Goal: Book appointment/travel/reservation

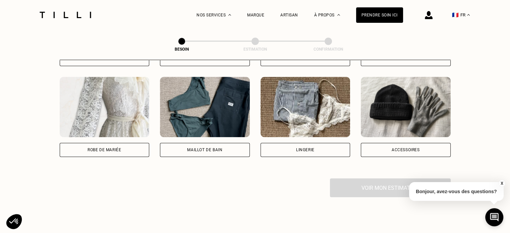
scroll to position [319, 0]
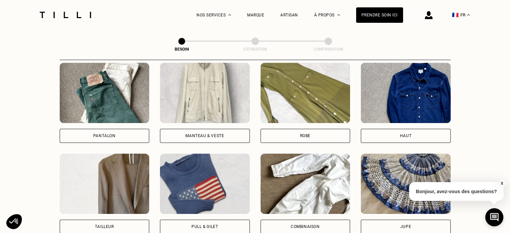
click at [115, 134] on div "Pantalon" at bounding box center [104, 136] width 22 height 4
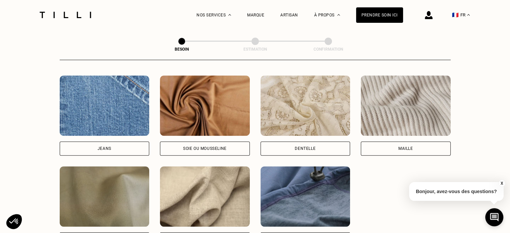
scroll to position [751, 0]
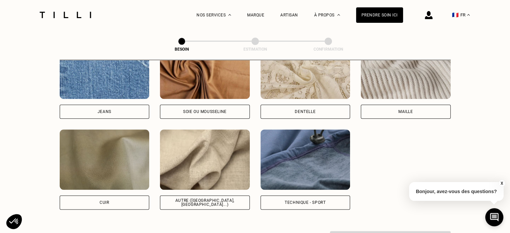
click at [396, 141] on div "[PERSON_NAME] ou mousseline Dentelle Maille Attention ! Pour le moment, nous tr…" at bounding box center [255, 124] width 391 height 171
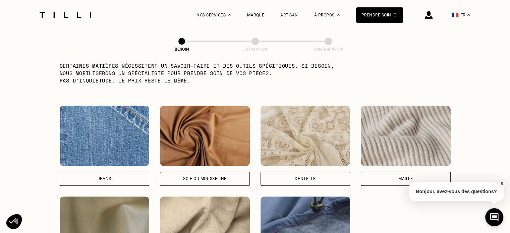
scroll to position [651, 0]
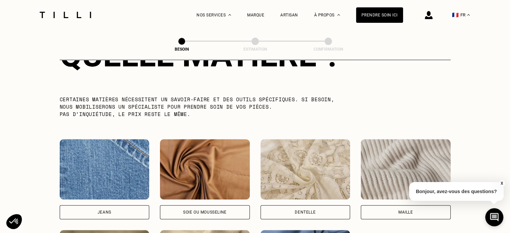
click at [132, 98] on p "Certaines matières nécessitent un savoir-faire et des outils spécifiques. Si be…" at bounding box center [204, 107] width 289 height 22
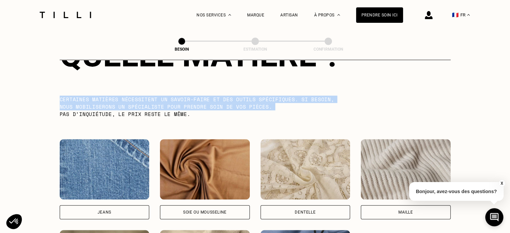
click at [132, 98] on p "Certaines matières nécessitent un savoir-faire et des outils spécifiques. Si be…" at bounding box center [204, 107] width 289 height 22
click at [225, 104] on p "Certaines matières nécessitent un savoir-faire et des outils spécifiques. Si be…" at bounding box center [204, 107] width 289 height 22
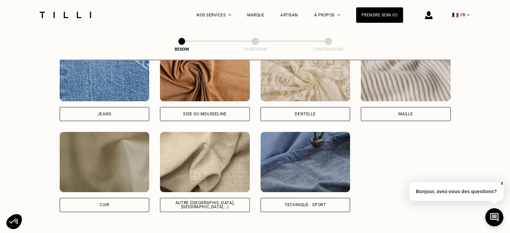
scroll to position [751, 0]
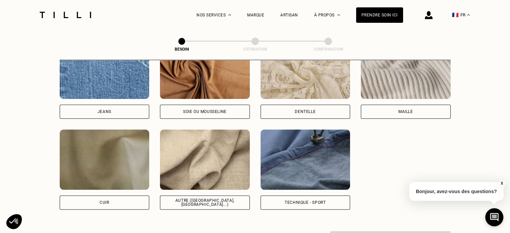
click at [224, 196] on div "Autre ([GEOGRAPHIC_DATA], [GEOGRAPHIC_DATA]...)" at bounding box center [205, 203] width 90 height 14
select select "FR"
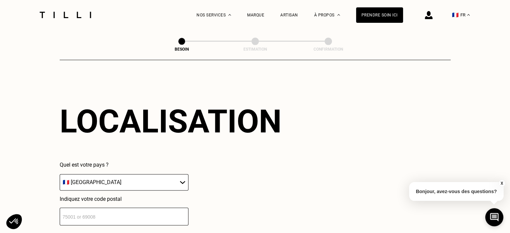
scroll to position [935, 0]
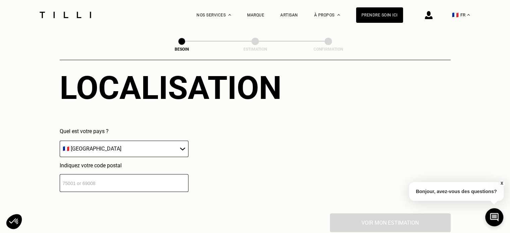
click at [135, 186] on input "number" at bounding box center [124, 183] width 129 height 18
type input "75018"
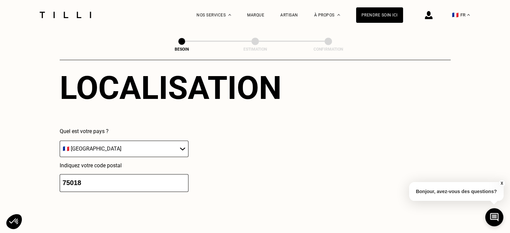
click at [265, 171] on div "Quel est votre pays ? 🇩🇪 [GEOGRAPHIC_DATA] 🇦🇹 [GEOGRAPHIC_DATA] 🇧🇪 [GEOGRAPHIC_…" at bounding box center [171, 160] width 222 height 64
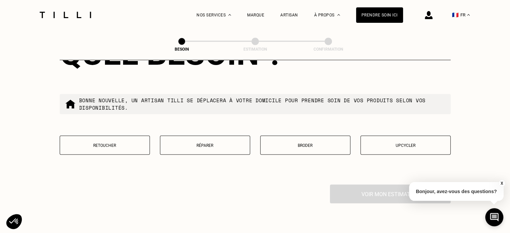
scroll to position [1136, 0]
click at [101, 144] on button "Retoucher" at bounding box center [105, 144] width 90 height 19
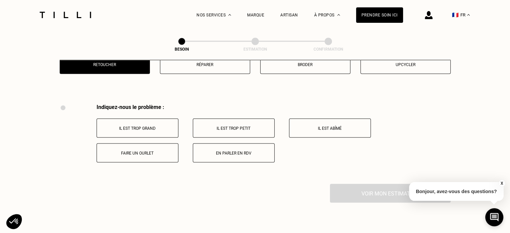
scroll to position [1205, 0]
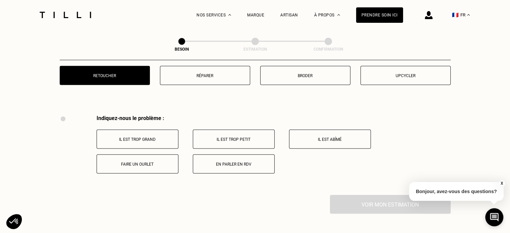
click at [158, 137] on p "Il est trop grand" at bounding box center [137, 139] width 74 height 5
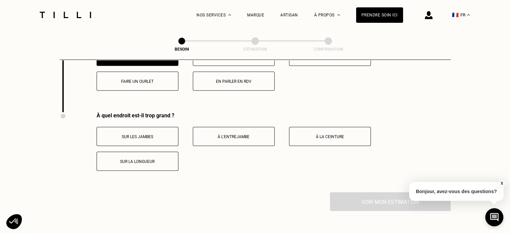
scroll to position [1254, 0]
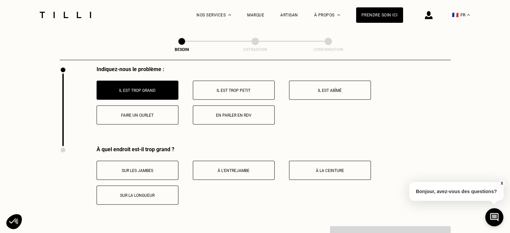
click at [152, 107] on button "Faire un ourlet" at bounding box center [138, 114] width 82 height 19
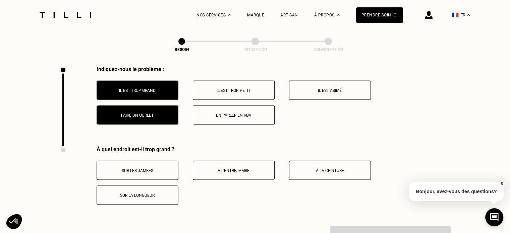
click at [162, 168] on p "Sur les jambes" at bounding box center [137, 170] width 74 height 5
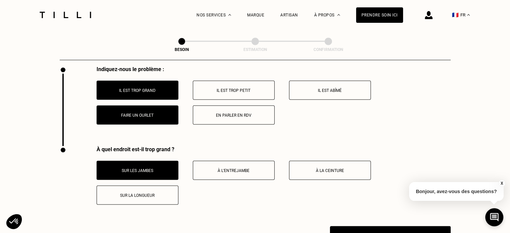
click at [165, 188] on button "Sur la longueur" at bounding box center [138, 195] width 82 height 19
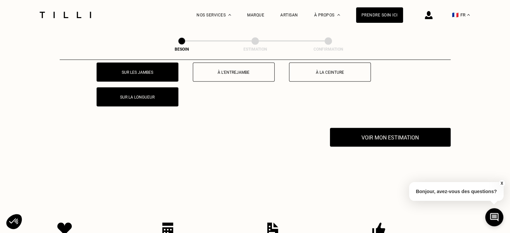
scroll to position [1354, 0]
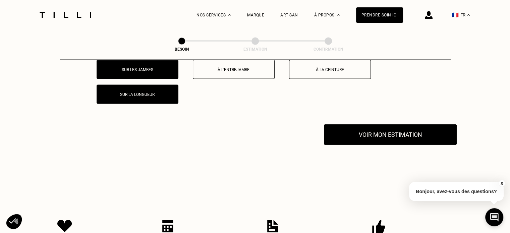
click at [359, 133] on button "Voir mon estimation" at bounding box center [390, 134] width 133 height 21
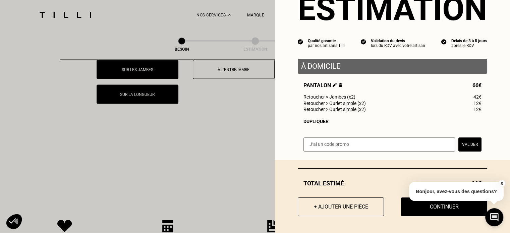
scroll to position [34, 0]
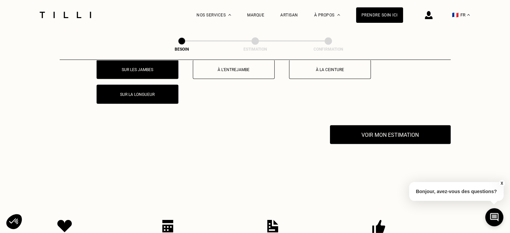
click at [501, 182] on button "X" at bounding box center [502, 183] width 7 height 7
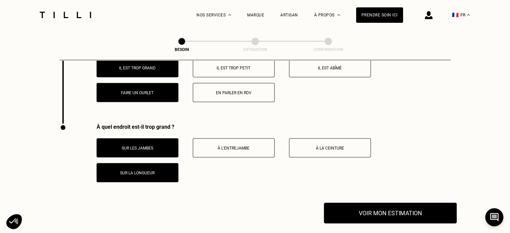
scroll to position [1287, 0]
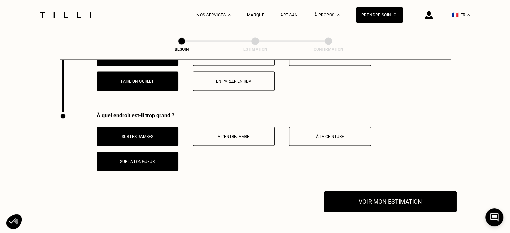
click at [419, 194] on button "Voir mon estimation" at bounding box center [390, 202] width 133 height 21
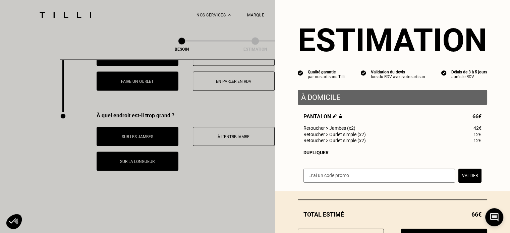
scroll to position [34, 0]
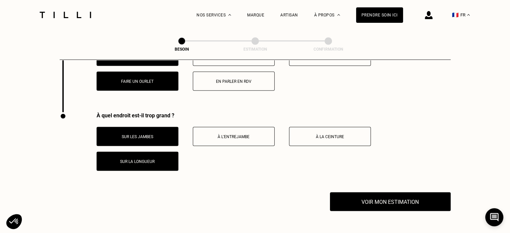
click at [154, 159] on p "Sur la longueur" at bounding box center [137, 161] width 74 height 5
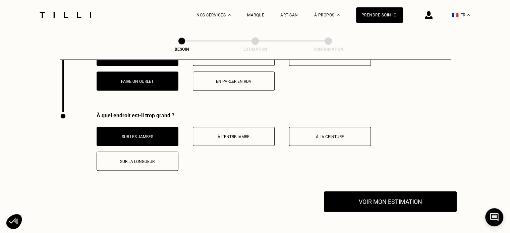
click at [391, 202] on button "Voir mon estimation" at bounding box center [390, 202] width 133 height 21
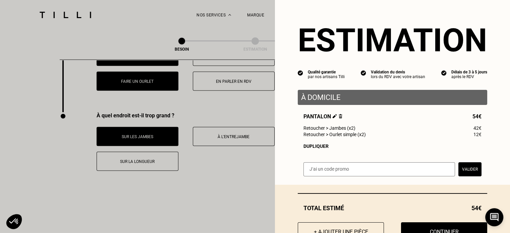
scroll to position [27, 0]
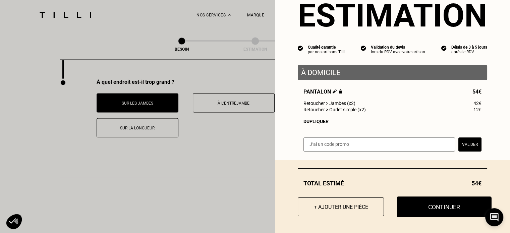
click at [427, 205] on button "Continuer" at bounding box center [444, 207] width 95 height 21
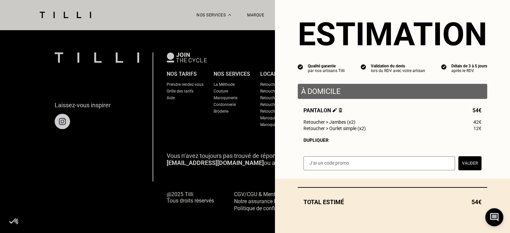
scroll to position [8, 0]
select select "FR"
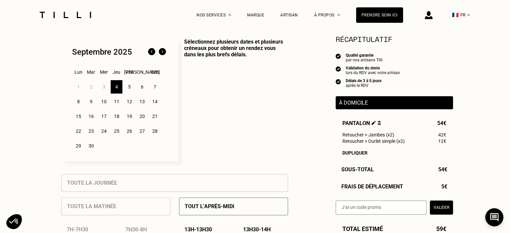
scroll to position [201, 0]
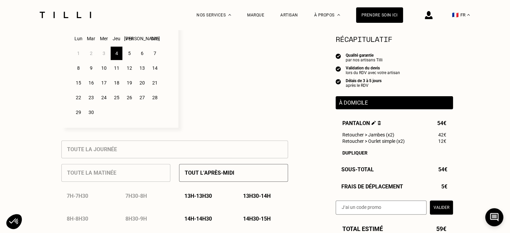
click at [203, 199] on p "13h - 13h30" at bounding box center [199, 196] width 28 height 6
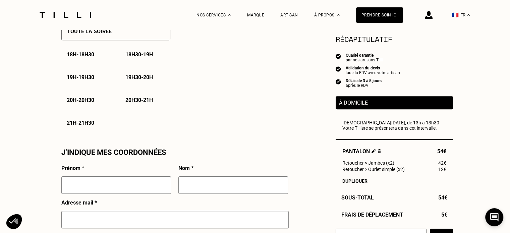
scroll to position [336, 0]
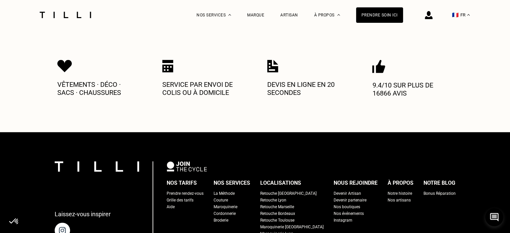
scroll to position [810, 0]
